Goal: Task Accomplishment & Management: Complete application form

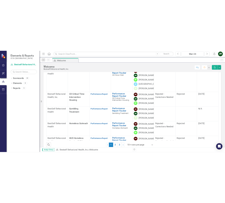
scroll to position [169, 0]
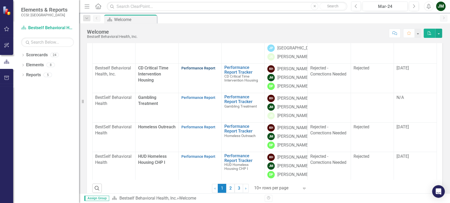
click at [192, 70] on link "Performance Report" at bounding box center [198, 68] width 34 height 4
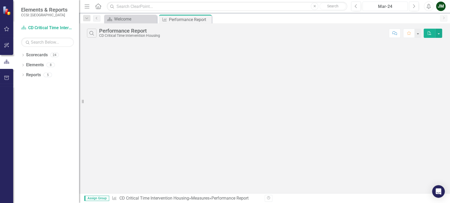
click at [397, 10] on button "Mar-24" at bounding box center [384, 6] width 45 height 9
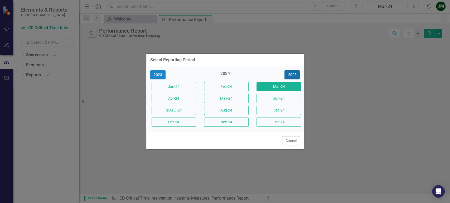
click at [296, 75] on button "2025" at bounding box center [291, 74] width 15 height 9
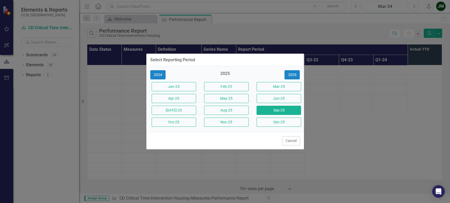
click at [264, 109] on button "Sep-25" at bounding box center [278, 110] width 45 height 9
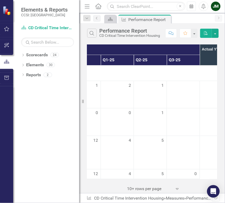
scroll to position [0, 194]
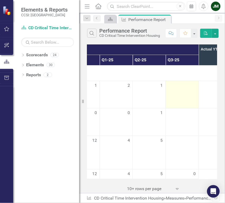
click at [183, 94] on td at bounding box center [181, 94] width 33 height 27
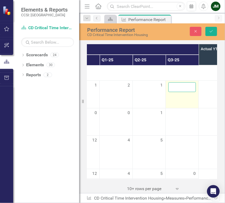
click at [177, 88] on input "number" at bounding box center [181, 87] width 27 height 10
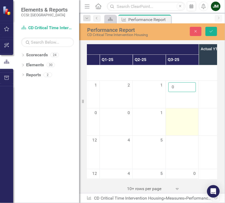
type input "0"
click at [178, 114] on div at bounding box center [181, 113] width 27 height 6
click at [178, 114] on input "number" at bounding box center [181, 115] width 27 height 10
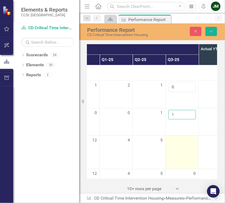
type input "1"
click at [180, 154] on td at bounding box center [181, 152] width 33 height 33
click at [181, 144] on input "number" at bounding box center [181, 143] width 27 height 10
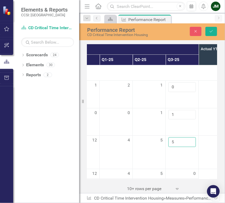
type input "5"
click at [205, 143] on div at bounding box center [214, 141] width 27 height 6
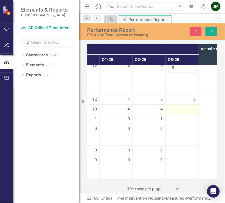
scroll to position [88, 194]
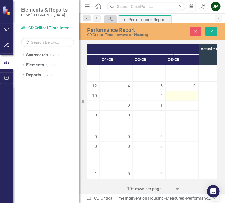
click at [183, 95] on div at bounding box center [181, 96] width 27 height 6
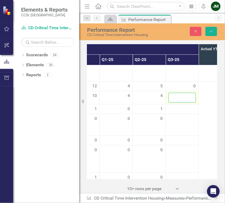
click at [182, 96] on input "number" at bounding box center [181, 98] width 27 height 10
type input "4"
click at [176, 111] on div at bounding box center [181, 109] width 27 height 6
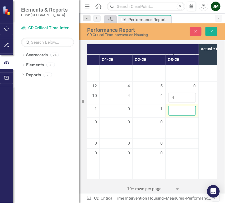
click at [179, 109] on input "number" at bounding box center [181, 111] width 27 height 10
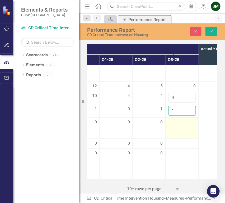
type input "1"
click at [178, 126] on div at bounding box center [181, 122] width 27 height 6
click at [178, 126] on input "number" at bounding box center [181, 124] width 27 height 10
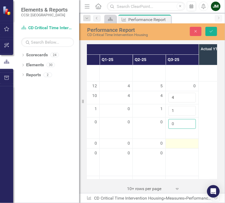
type input "0"
click at [175, 147] on div at bounding box center [181, 144] width 27 height 6
click at [175, 148] on input "number" at bounding box center [181, 146] width 27 height 10
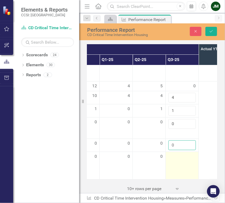
type input "0"
click at [179, 160] on div at bounding box center [181, 157] width 27 height 6
click at [179, 160] on input "number" at bounding box center [181, 159] width 27 height 10
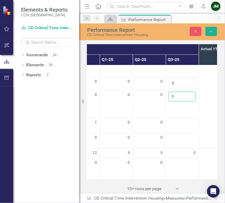
scroll to position [171, 194]
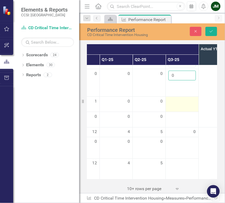
type input "0"
click at [184, 104] on div at bounding box center [181, 102] width 27 height 6
click at [177, 105] on input "number" at bounding box center [181, 104] width 27 height 10
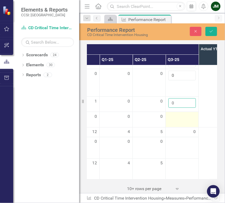
type input "0"
click at [181, 122] on td at bounding box center [181, 120] width 33 height 16
click at [181, 121] on input "number" at bounding box center [181, 119] width 27 height 10
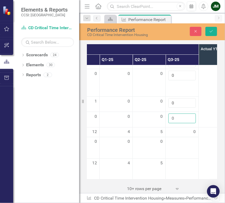
type input "0"
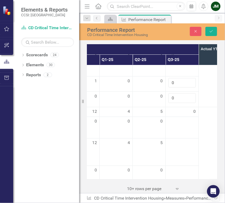
scroll to position [200, 194]
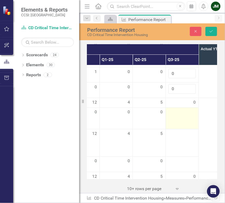
click at [188, 119] on td at bounding box center [181, 119] width 33 height 22
click at [186, 116] on input "number" at bounding box center [181, 115] width 27 height 10
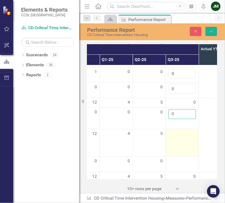
type input "0"
click at [178, 131] on div at bounding box center [181, 134] width 27 height 6
click at [178, 131] on input "number" at bounding box center [181, 136] width 27 height 10
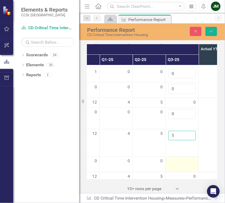
type input "5"
click at [181, 159] on div at bounding box center [181, 162] width 27 height 6
click at [181, 159] on input "number" at bounding box center [181, 164] width 27 height 10
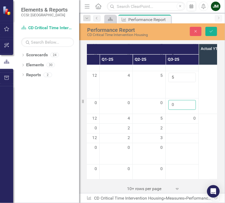
scroll to position [263, 194]
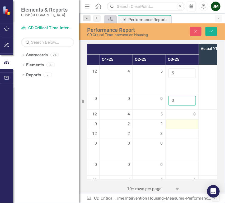
type input "0"
click at [182, 121] on div at bounding box center [181, 124] width 27 height 6
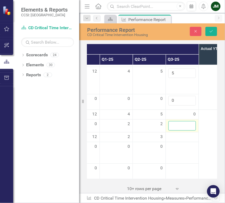
click at [182, 121] on input "number" at bounding box center [181, 126] width 27 height 10
type input "2"
click at [183, 134] on div at bounding box center [181, 137] width 27 height 6
click at [181, 134] on input "number" at bounding box center [181, 139] width 27 height 10
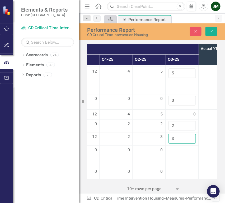
type input "3"
click at [202, 141] on td at bounding box center [214, 146] width 33 height 73
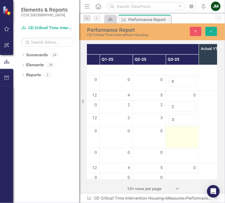
scroll to position [292, 194]
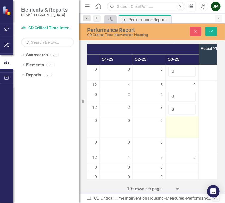
click at [176, 117] on td at bounding box center [181, 128] width 33 height 22
click at [173, 118] on input "number" at bounding box center [181, 123] width 27 height 10
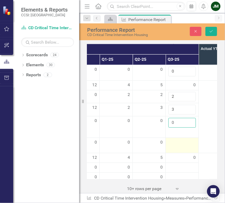
type input "0"
click at [174, 140] on div at bounding box center [181, 143] width 27 height 6
click at [175, 140] on input "number" at bounding box center [181, 145] width 27 height 10
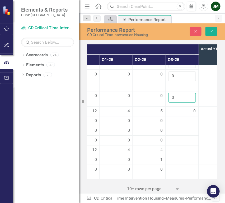
scroll to position [341, 194]
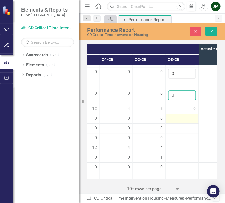
type input "0"
click at [178, 116] on div at bounding box center [181, 119] width 27 height 6
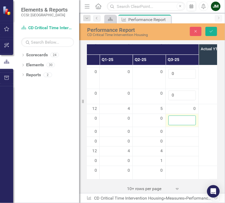
click at [179, 116] on input "number" at bounding box center [181, 121] width 27 height 10
type input "0"
click at [178, 129] on div at bounding box center [181, 132] width 27 height 6
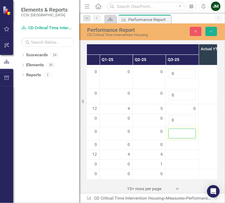
click at [178, 129] on input "number" at bounding box center [181, 134] width 27 height 10
type input "0"
click at [180, 142] on div at bounding box center [181, 145] width 27 height 6
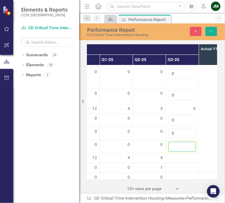
click at [180, 142] on input "number" at bounding box center [181, 147] width 27 height 10
type input "0"
click at [180, 155] on div at bounding box center [181, 158] width 27 height 6
click at [180, 155] on input "number" at bounding box center [181, 160] width 27 height 10
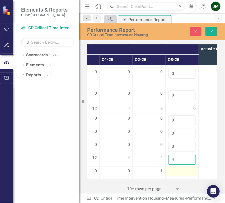
type input "4"
click at [184, 168] on div at bounding box center [181, 171] width 27 height 6
click at [183, 168] on input "number" at bounding box center [181, 173] width 27 height 10
type input "1"
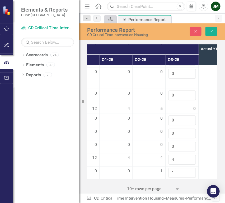
click at [181, 182] on div at bounding box center [181, 185] width 27 height 6
click at [181, 182] on input "number" at bounding box center [181, 187] width 27 height 10
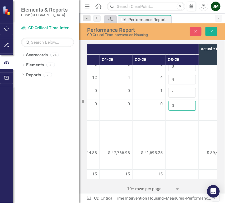
scroll to position [430, 194]
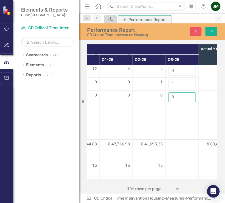
type input "0"
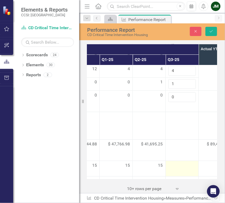
click at [177, 161] on td at bounding box center [181, 169] width 33 height 16
click at [178, 163] on input "number" at bounding box center [181, 168] width 27 height 10
type input "15"
click at [179, 178] on div at bounding box center [181, 181] width 27 height 6
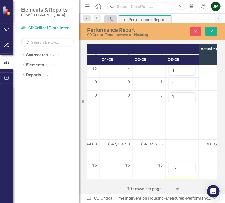
click at [179, 178] on div at bounding box center [181, 181] width 27 height 6
click at [179, 178] on input "number" at bounding box center [181, 183] width 27 height 10
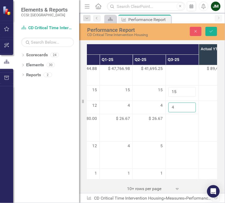
scroll to position [532, 194]
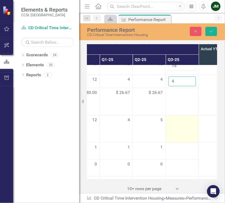
type input "4"
click at [180, 116] on td at bounding box center [181, 129] width 33 height 27
click at [180, 117] on input "number" at bounding box center [181, 122] width 27 height 10
type input "4"
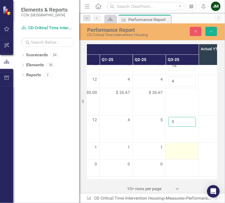
type input "5"
click at [179, 145] on div at bounding box center [181, 148] width 27 height 6
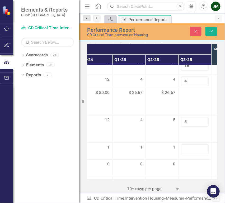
scroll to position [532, 203]
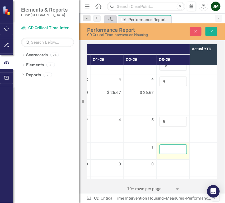
click at [165, 145] on input "number" at bounding box center [172, 150] width 27 height 10
click at [171, 145] on input "number" at bounding box center [172, 150] width 27 height 10
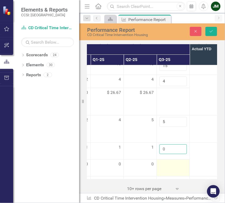
type input "0"
click at [169, 162] on div at bounding box center [172, 165] width 27 height 6
click at [169, 162] on input "number" at bounding box center [172, 167] width 27 height 10
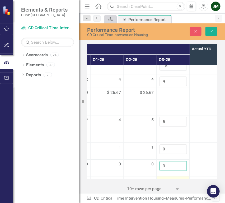
type input "3"
click at [167, 178] on div at bounding box center [172, 181] width 27 height 6
click at [169, 178] on input "number" at bounding box center [172, 183] width 27 height 10
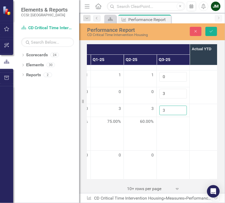
scroll to position [637, 203]
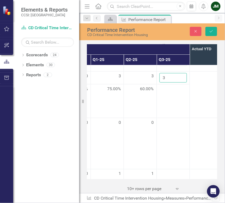
type input "3"
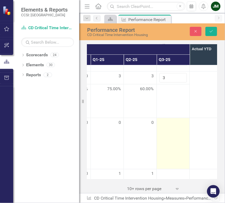
click at [177, 121] on td at bounding box center [173, 144] width 33 height 52
click at [170, 120] on input "number" at bounding box center [172, 125] width 27 height 10
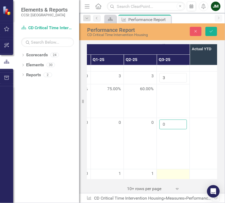
type input "0"
click at [174, 170] on td at bounding box center [173, 186] width 33 height 33
click at [169, 171] on input "number" at bounding box center [172, 176] width 27 height 10
type input "0"
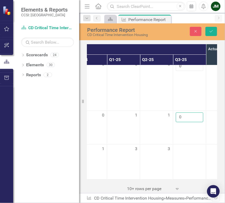
scroll to position [696, 192]
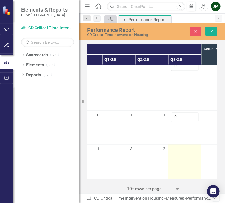
click at [180, 146] on td at bounding box center [184, 165] width 33 height 40
click at [180, 147] on input "number" at bounding box center [184, 152] width 27 height 10
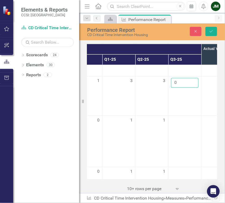
scroll to position [773, 192]
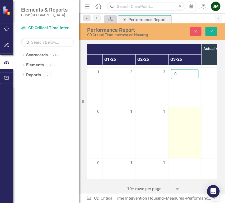
type input "0"
click at [187, 130] on td at bounding box center [184, 133] width 33 height 52
click at [175, 109] on input "number" at bounding box center [184, 114] width 27 height 10
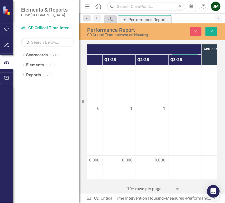
scroll to position [840, 192]
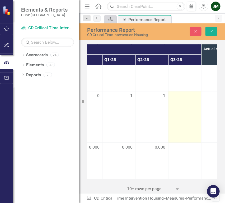
type input "0"
click at [187, 115] on td at bounding box center [184, 117] width 33 height 52
click at [183, 94] on input "number" at bounding box center [184, 98] width 27 height 10
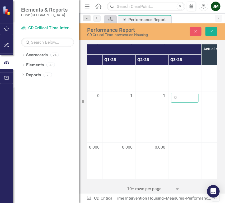
type input "0"
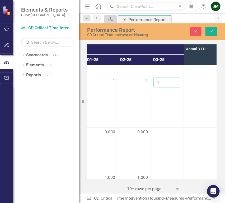
scroll to position [860, 213]
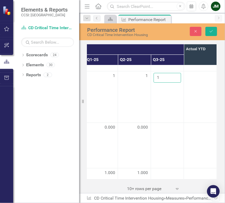
type input "1"
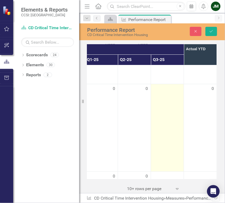
scroll to position [977, 213]
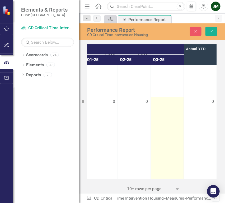
click at [167, 119] on td at bounding box center [167, 141] width 33 height 88
click at [162, 100] on input "number" at bounding box center [166, 104] width 27 height 10
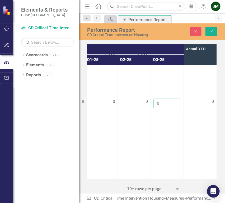
type input "0"
click at [184, 123] on td "0" at bounding box center [200, 141] width 33 height 88
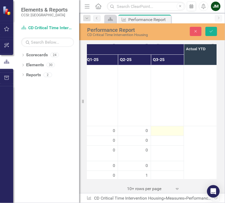
scroll to position [1065, 213]
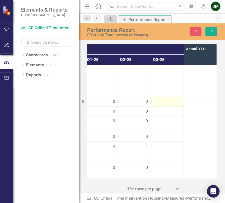
click at [163, 103] on div at bounding box center [166, 102] width 27 height 6
click at [163, 103] on input "number" at bounding box center [166, 104] width 27 height 10
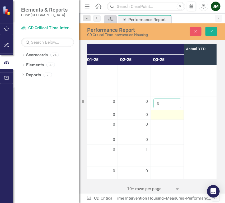
type input "0"
click at [160, 114] on div at bounding box center [166, 115] width 27 height 6
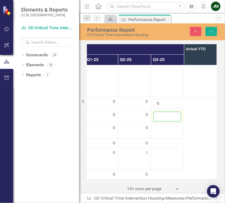
click at [160, 114] on input "number" at bounding box center [166, 117] width 27 height 10
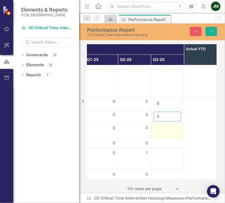
type input "0"
click at [162, 130] on div at bounding box center [166, 128] width 27 height 6
click at [161, 130] on input "number" at bounding box center [166, 130] width 27 height 10
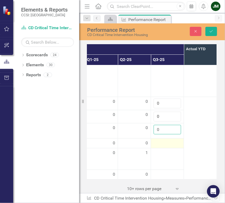
type input "0"
click at [160, 141] on div at bounding box center [166, 143] width 27 height 6
click at [160, 147] on input "number" at bounding box center [166, 145] width 27 height 10
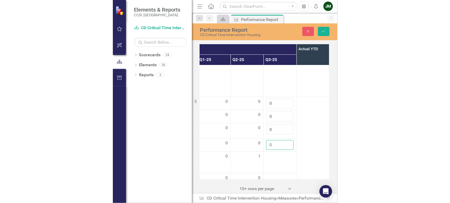
scroll to position [1105, 213]
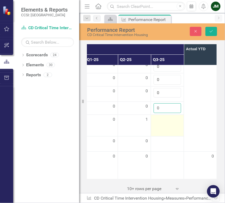
type input "0"
click at [162, 123] on td at bounding box center [167, 126] width 33 height 22
click at [162, 121] on input "number" at bounding box center [166, 122] width 27 height 10
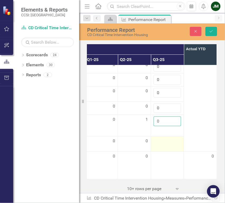
type input "0"
click at [160, 138] on div at bounding box center [166, 141] width 27 height 6
click at [160, 138] on input "number" at bounding box center [166, 143] width 27 height 10
type input "1"
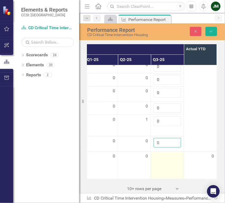
type input "0"
click at [159, 159] on td at bounding box center [167, 165] width 33 height 27
click at [158, 156] on input "number" at bounding box center [166, 159] width 27 height 10
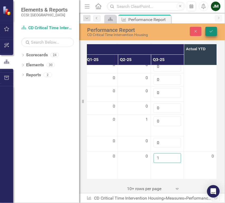
type input "1"
click at [211, 30] on icon "Save" at bounding box center [210, 32] width 5 height 4
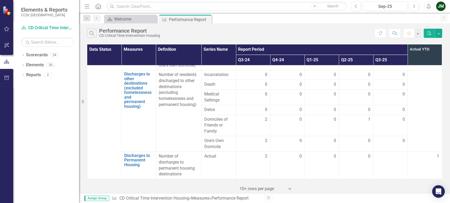
scroll to position [995, 0]
click at [391, 162] on td at bounding box center [390, 165] width 34 height 27
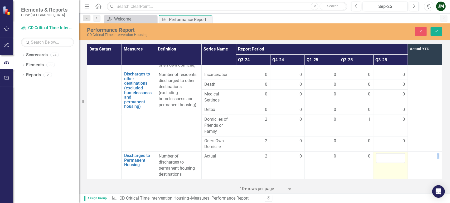
scroll to position [995, 0]
click at [390, 160] on input "number" at bounding box center [390, 159] width 29 height 10
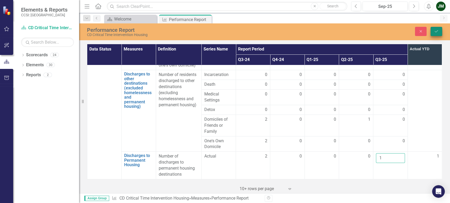
type input "1"
click at [435, 34] on button "Save" at bounding box center [436, 31] width 12 height 9
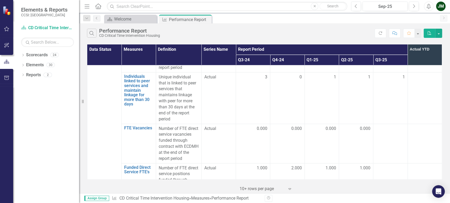
scroll to position [995, 0]
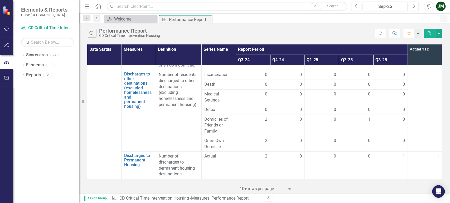
click at [441, 8] on div "JM" at bounding box center [440, 6] width 9 height 9
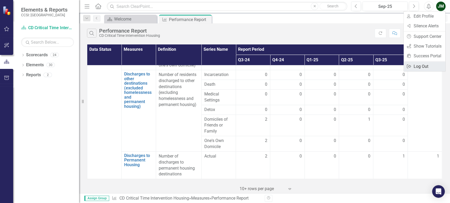
click at [434, 70] on link "Logout Log Out" at bounding box center [424, 67] width 42 height 10
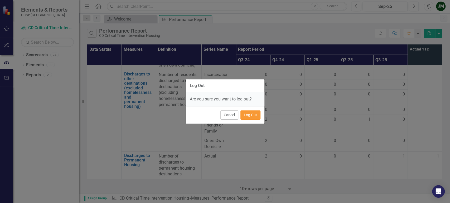
click at [247, 115] on button "Log Out" at bounding box center [250, 115] width 20 height 9
